Goal: Task Accomplishment & Management: Manage account settings

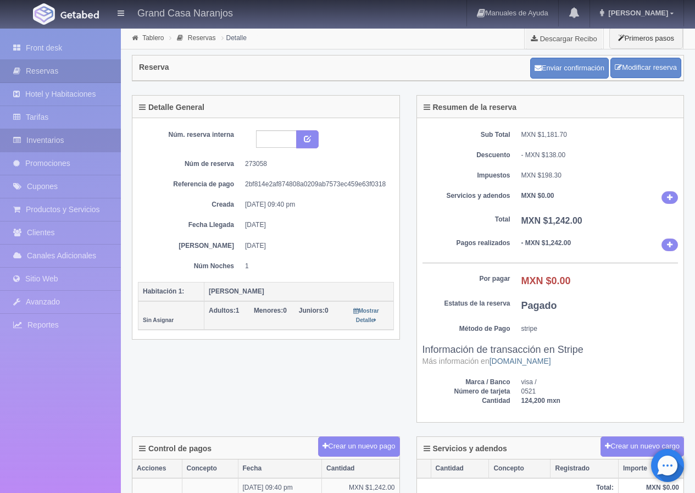
click at [61, 138] on link "Inventarios" at bounding box center [60, 140] width 121 height 23
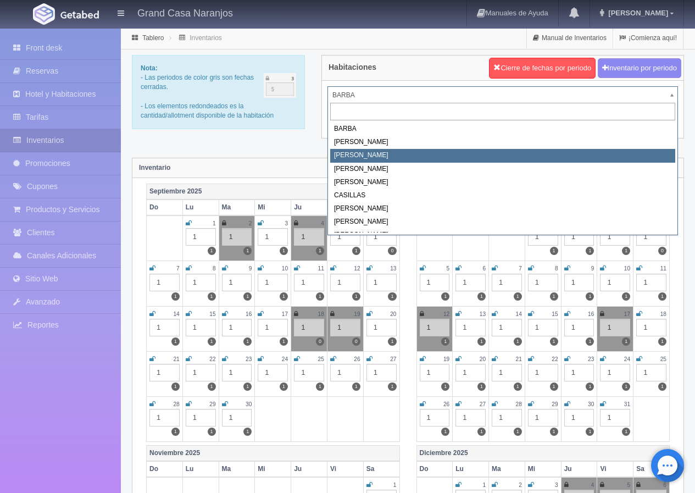
select select "2062"
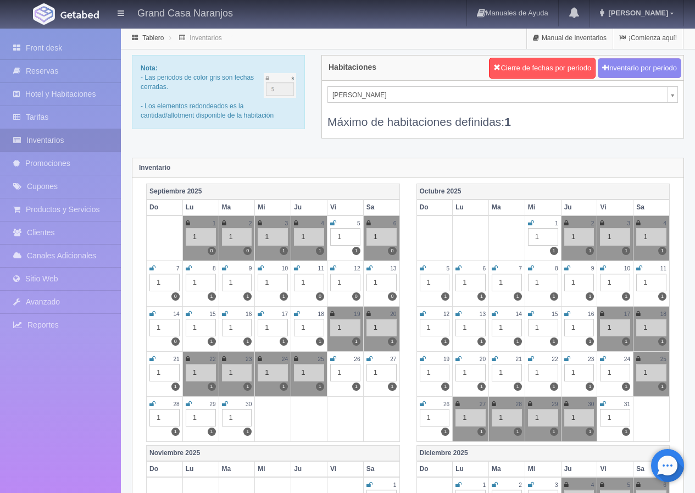
click at [153, 268] on icon at bounding box center [152, 268] width 6 height 7
click at [188, 268] on icon at bounding box center [189, 268] width 6 height 7
